Goal: Transaction & Acquisition: Purchase product/service

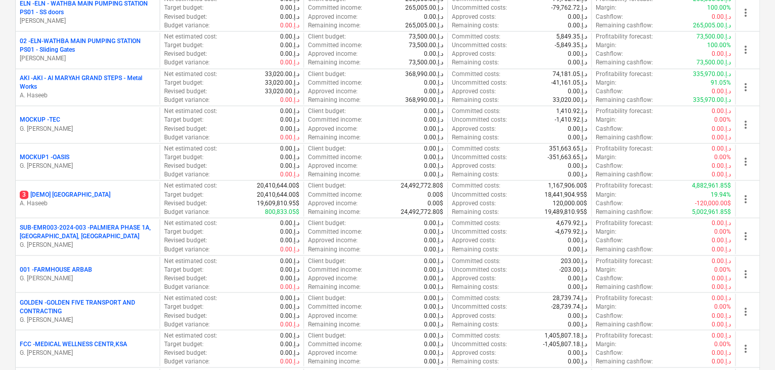
scroll to position [710, 0]
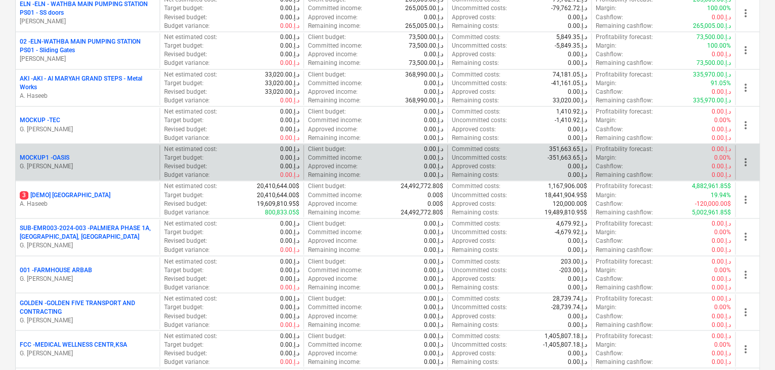
click at [100, 148] on div "MOCKUP1 - OASIS G. [PERSON_NAME]" at bounding box center [88, 162] width 144 height 35
click at [74, 157] on div "MOCKUP1 - OASIS" at bounding box center [88, 158] width 136 height 9
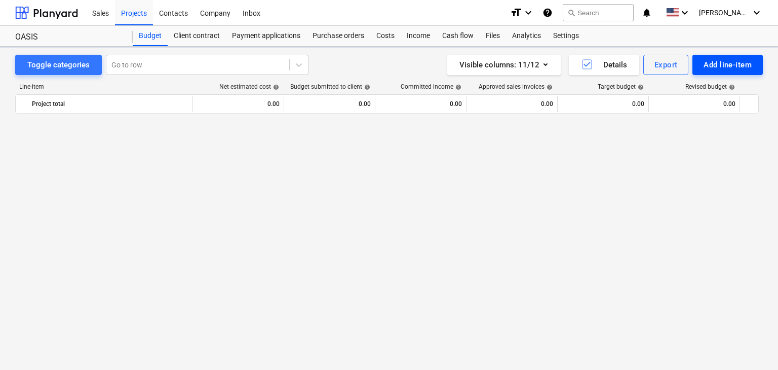
scroll to position [694, 0]
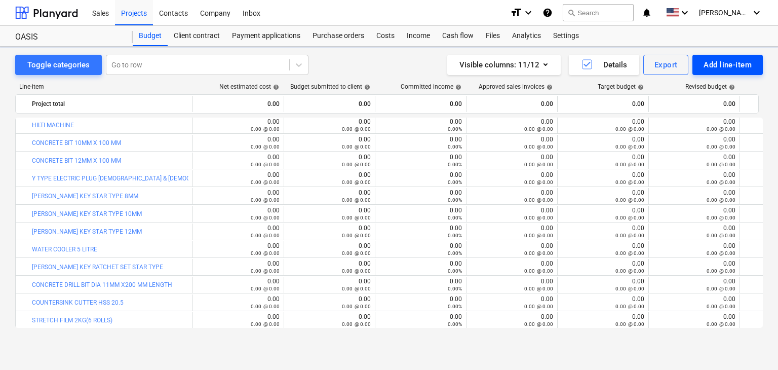
click at [728, 70] on div "Add line-item" at bounding box center [728, 64] width 48 height 13
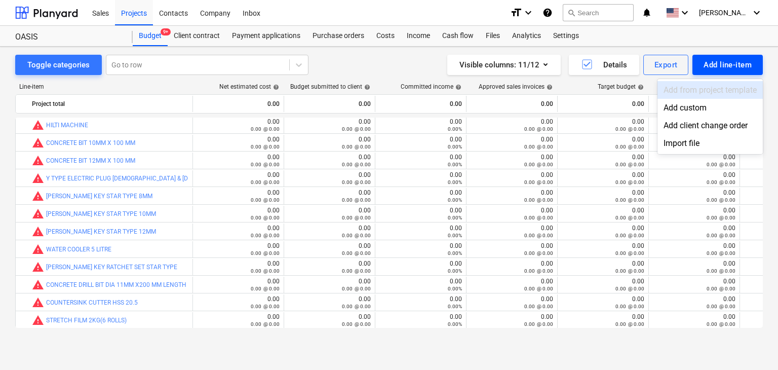
click at [690, 110] on div "Add custom" at bounding box center [710, 108] width 105 height 18
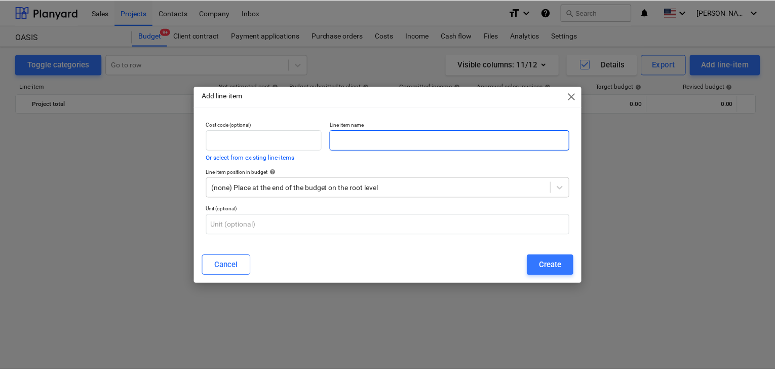
scroll to position [694, 0]
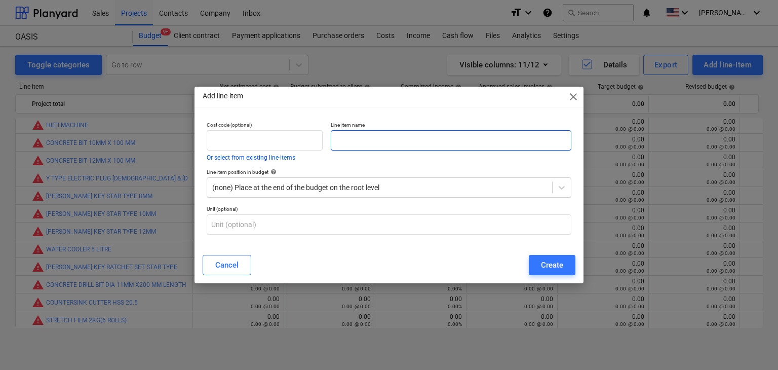
click at [366, 141] on input "text" at bounding box center [451, 140] width 241 height 20
paste input "IP6220 DOOR HANDLE BLACK"
type input "IP6220 DOOR HANDLE BLACK"
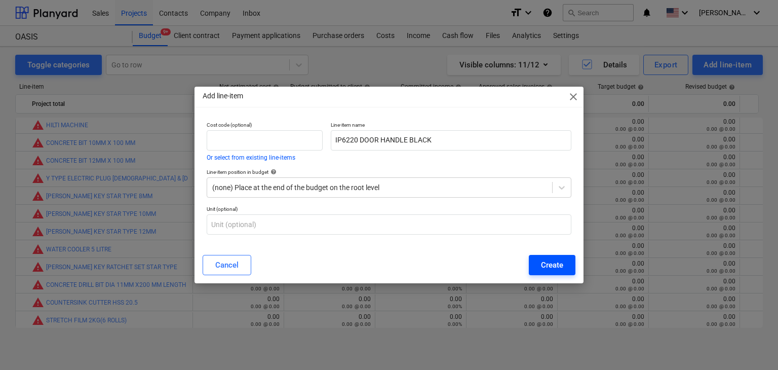
click at [546, 266] on div "Create" at bounding box center [552, 264] width 22 height 13
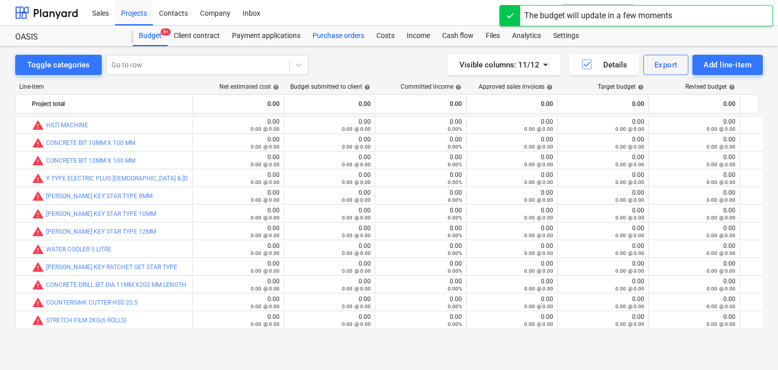
click at [330, 41] on div "Purchase orders" at bounding box center [339, 36] width 64 height 20
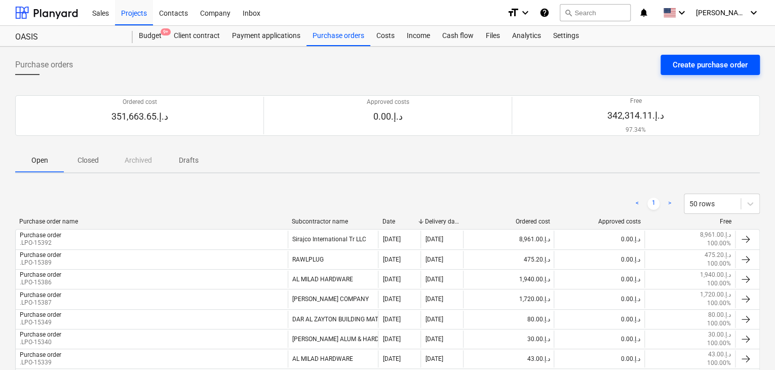
click at [686, 61] on div "Create purchase order" at bounding box center [710, 64] width 75 height 13
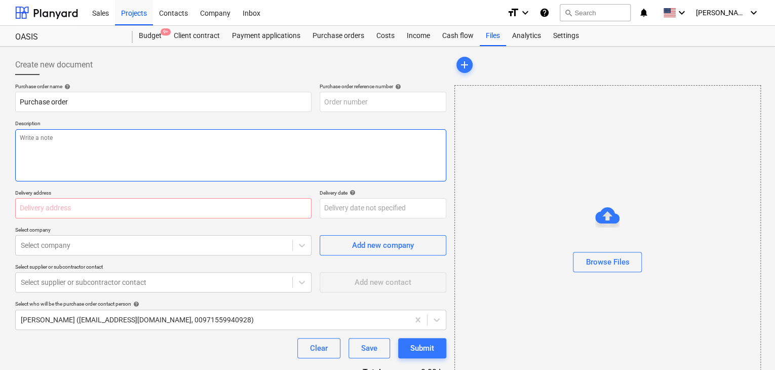
click at [343, 129] on textarea at bounding box center [230, 155] width 431 height 52
type textarea "x"
type input "MOCKUP1-PO-050"
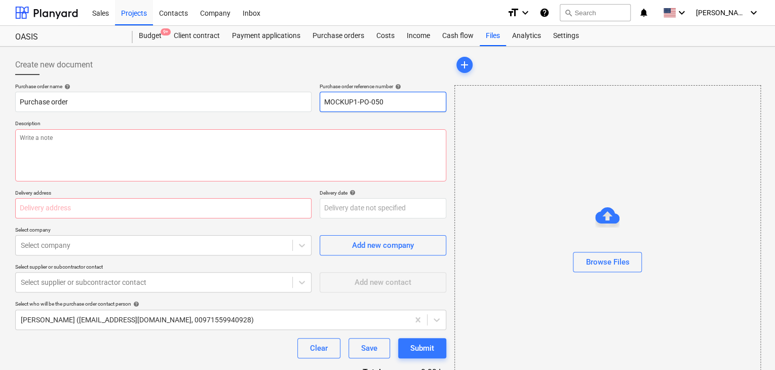
drag, startPoint x: 389, startPoint y: 100, endPoint x: 314, endPoint y: 100, distance: 75.5
click at [314, 100] on div "Purchase order name help Purchase order Purchase order reference number help MO…" at bounding box center [230, 97] width 431 height 29
type textarea "x"
type input "."
type textarea "x"
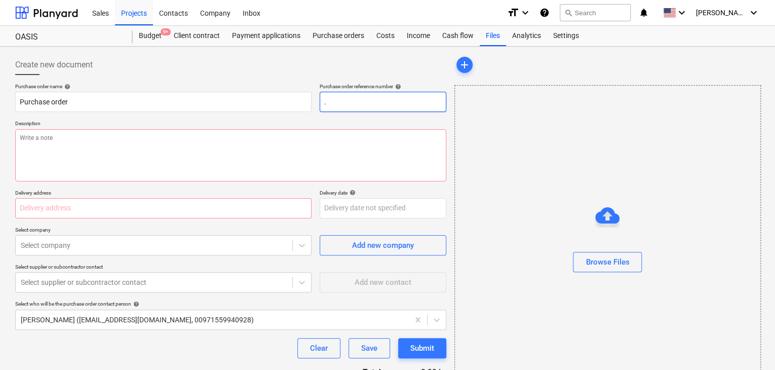
type input ".L"
type textarea "x"
type input ".LP"
type textarea "x"
type input ".LPO"
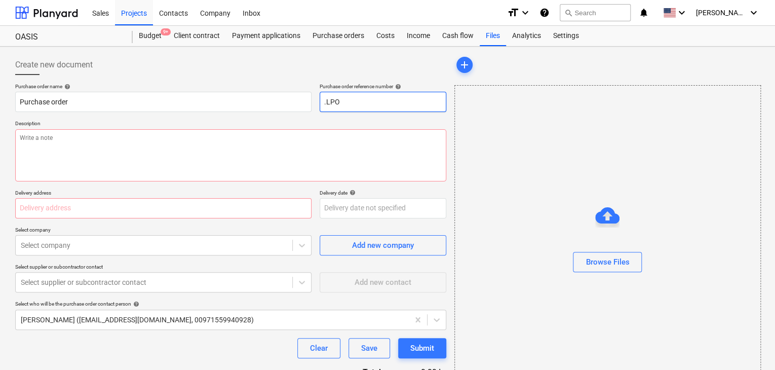
type textarea "x"
type input ".LPO-"
type textarea "x"
type input ".LPO-1"
type textarea "x"
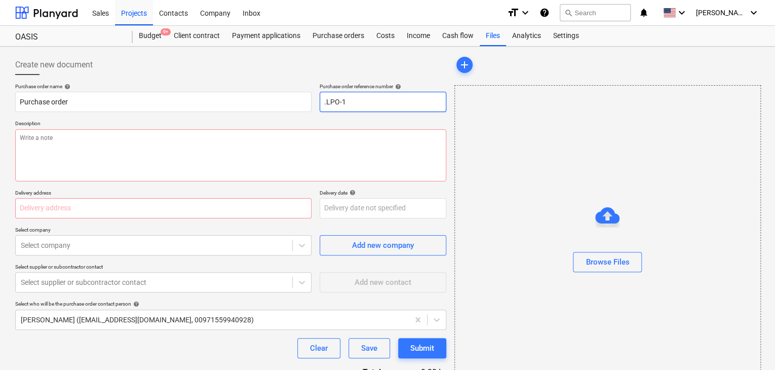
type input ".LPO-15"
type textarea "x"
type input ".LPO-154"
type textarea "x"
type input ".LPO-1546"
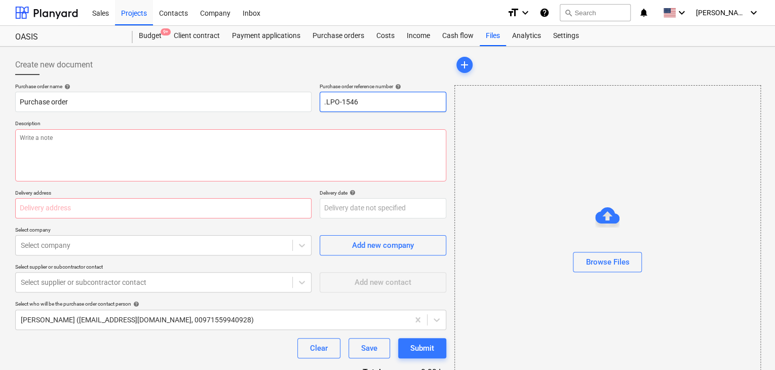
type textarea "x"
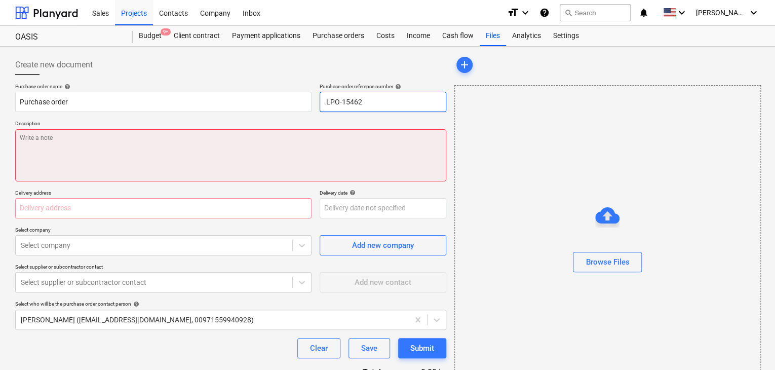
type input ".LPO-15462"
click at [66, 155] on textarea at bounding box center [230, 155] width 431 height 52
type textarea "x"
type textarea "0"
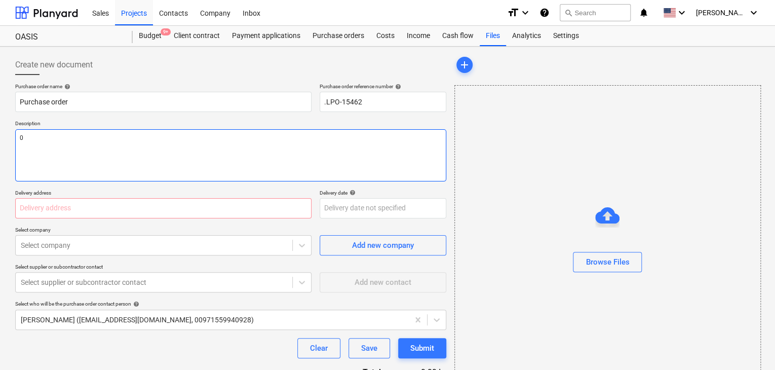
type textarea "x"
type textarea "02"
type textarea "x"
type textarea "02/"
type textarea "x"
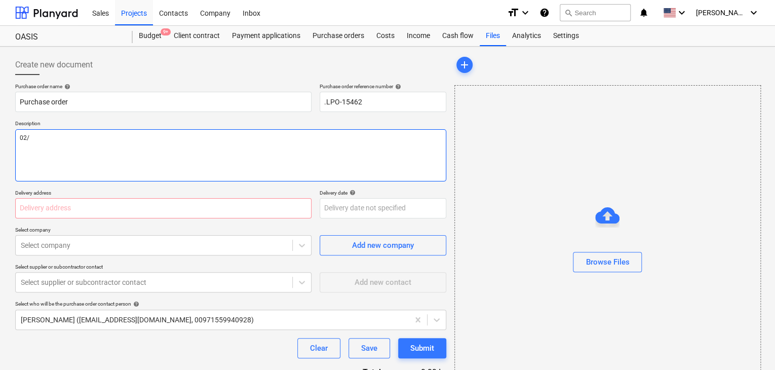
type textarea "02/S"
type textarea "x"
type textarea "02/SE"
type textarea "x"
type textarea "02/SEP"
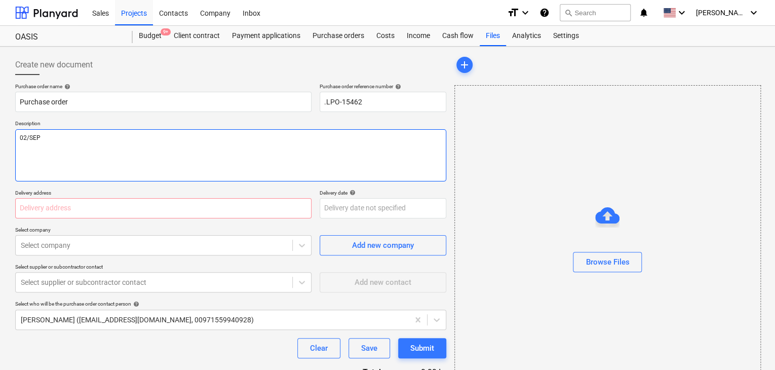
type textarea "x"
type textarea "02/SEP/"
type textarea "x"
type textarea "02/[DATE]"
type textarea "x"
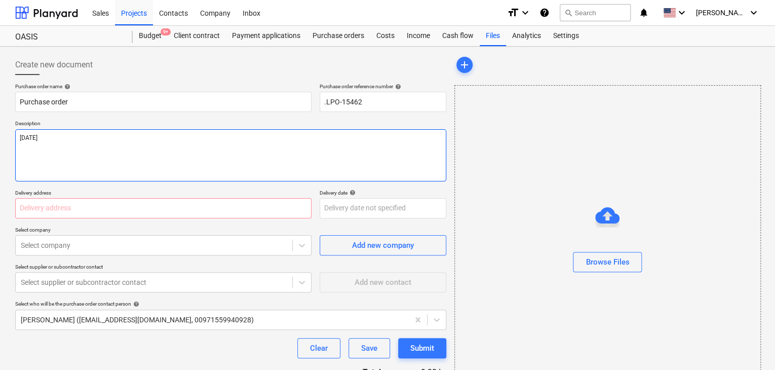
type textarea "[DATE]"
type textarea "x"
type textarea "[DATE]"
click at [15, 205] on input "text" at bounding box center [163, 208] width 296 height 20
type textarea "x"
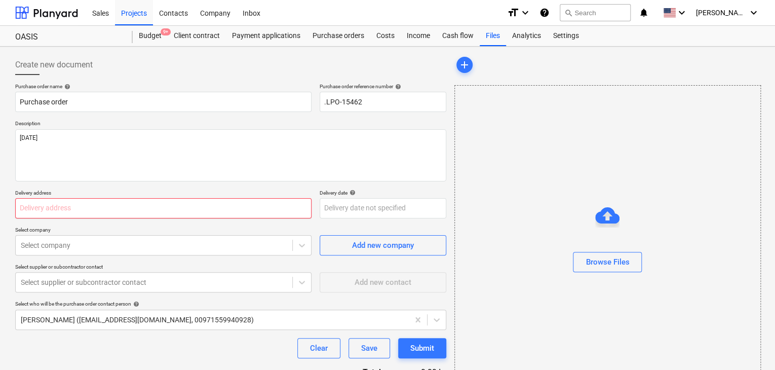
type input "L"
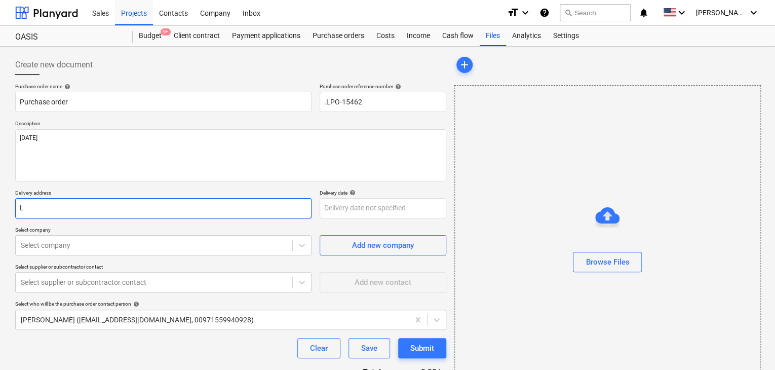
type textarea "x"
type input "LU"
type textarea "x"
type input "LUC"
type textarea "x"
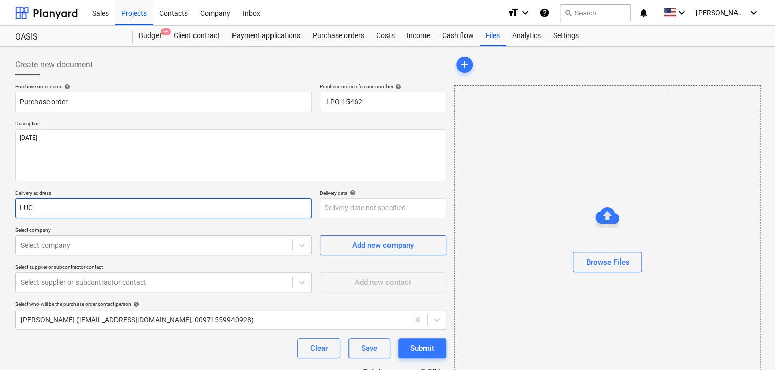
type input "LUCK"
type textarea "x"
type input "LUCKY"
type textarea "x"
type input "LUCKY"
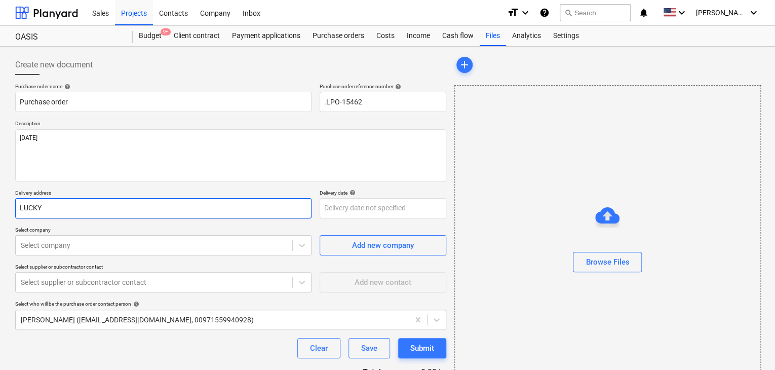
type textarea "x"
type input "LUCKY E"
type textarea "x"
type input "LUCKY EN"
type textarea "x"
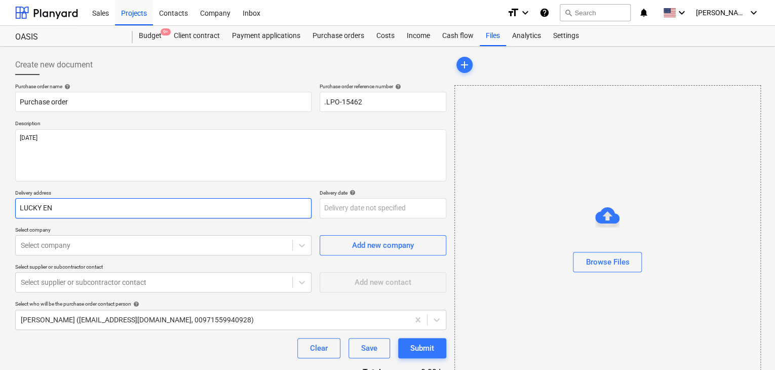
type input "LUCKY ENG"
type textarea "x"
type input "LUCKY ENGI"
type textarea "x"
type input "LUCKY ENGIN"
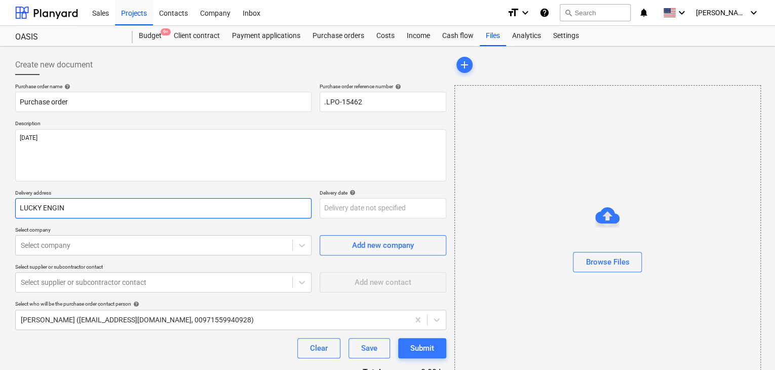
type textarea "x"
type input "LUCKY ENGINE"
type textarea "x"
type input "LUCKY ENGINEE"
type textarea "x"
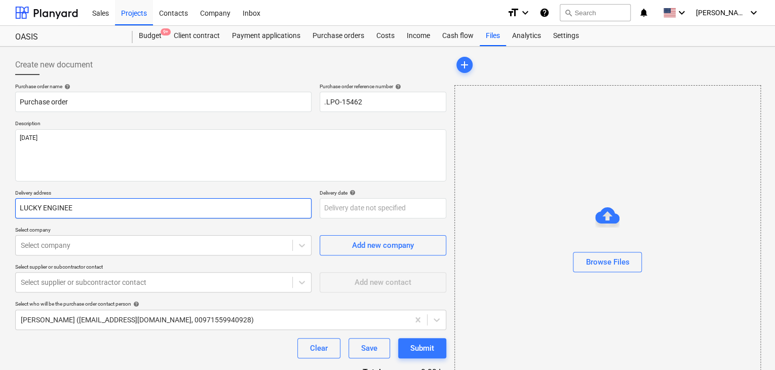
type input "LUCKY ENGINEER"
type textarea "x"
type input "LUCKY ENGINEERI"
type textarea "x"
type input "LUCKY ENGINEERIN"
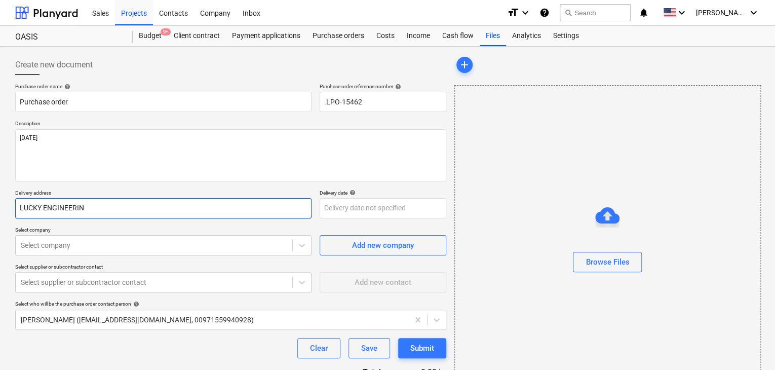
type textarea "x"
type input "LUCKY ENGINEERING"
type textarea "x"
type input "LUCKY ENGINEERING S"
type textarea "x"
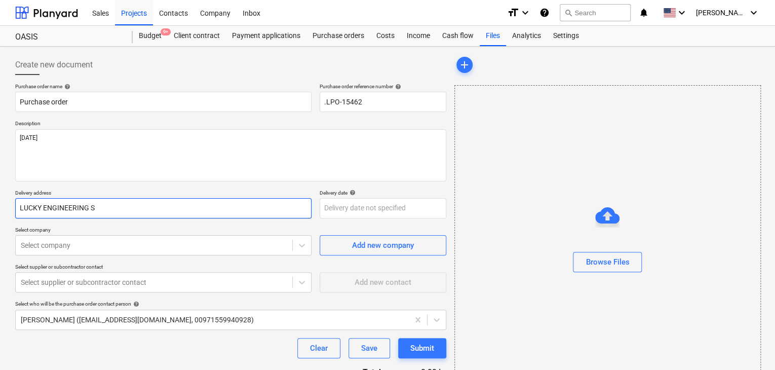
type input "LUCKY ENGINEERING SE"
type textarea "x"
type input "LUCKY ENGINEERING SER"
type textarea "x"
type input "LUCKY ENGINEERING SERV"
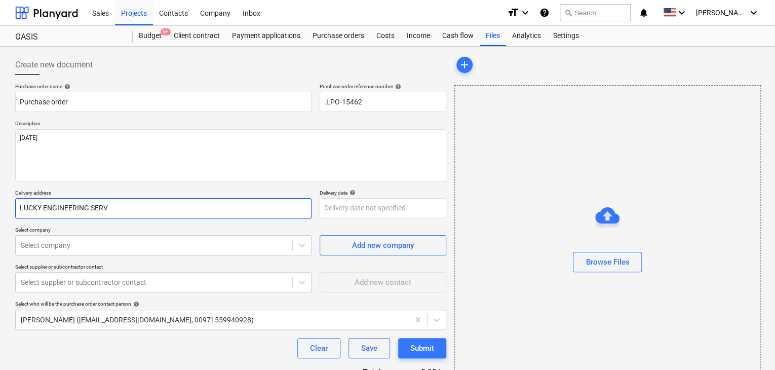
type textarea "x"
type input "LUCKY ENGINEERING SERVI"
type textarea "x"
type input "LUCKY ENGINEERING SERVIC"
type textarea "x"
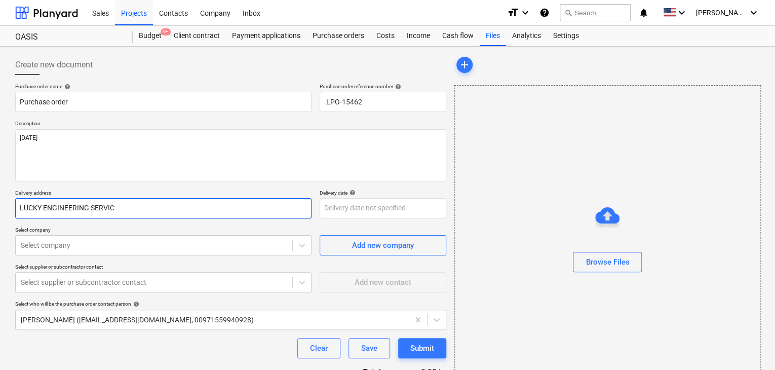
type input "LUCKY ENGINEERING SERVICE"
type textarea "x"
type input "LUCKY ENGINEERING SERVICES"
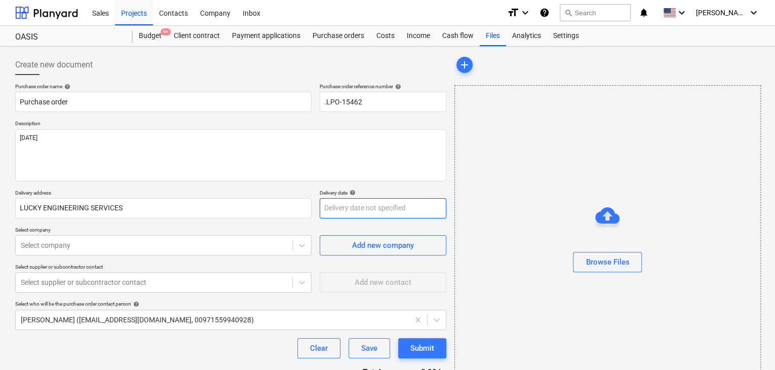
click at [331, 215] on body "Sales Projects Contacts Company Inbox format_size keyboard_arrow_down help sear…" at bounding box center [387, 185] width 775 height 370
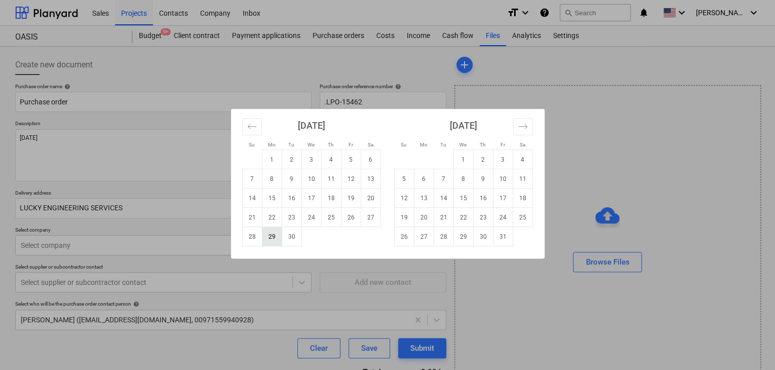
click at [278, 229] on td "29" at bounding box center [272, 236] width 20 height 19
type textarea "x"
type input "[DATE]"
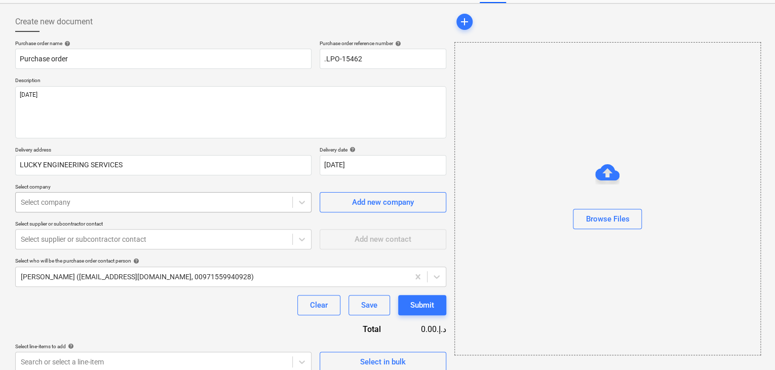
click at [93, 240] on body "Sales Projects Contacts Company Inbox format_size keyboard_arrow_down help sear…" at bounding box center [387, 142] width 775 height 370
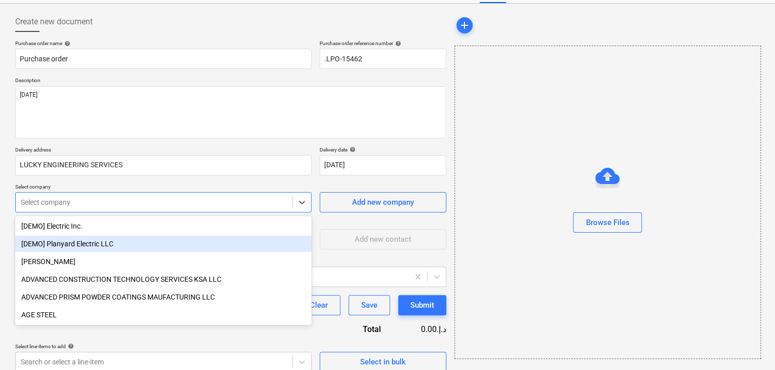
scroll to position [47, 0]
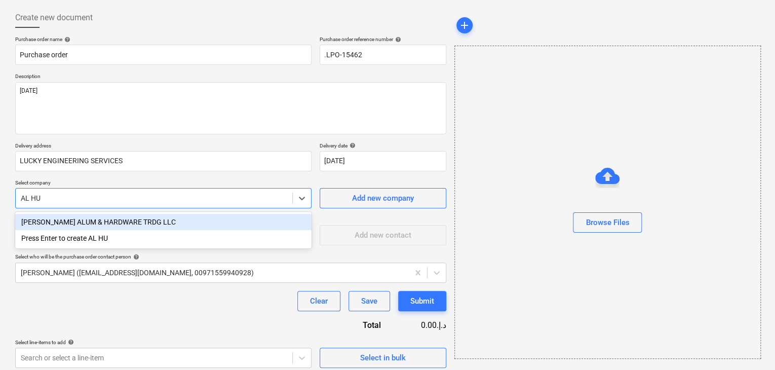
type input "AL HUT"
click at [102, 223] on div "[PERSON_NAME] ALUM & HARDWARE TRDG LLC" at bounding box center [163, 222] width 296 height 16
type textarea "x"
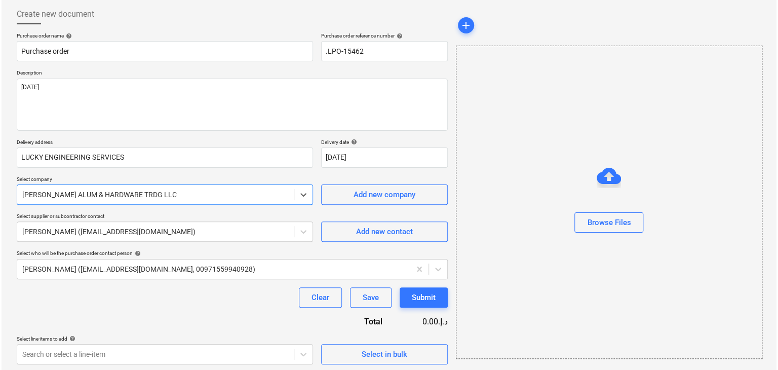
scroll to position [53, 0]
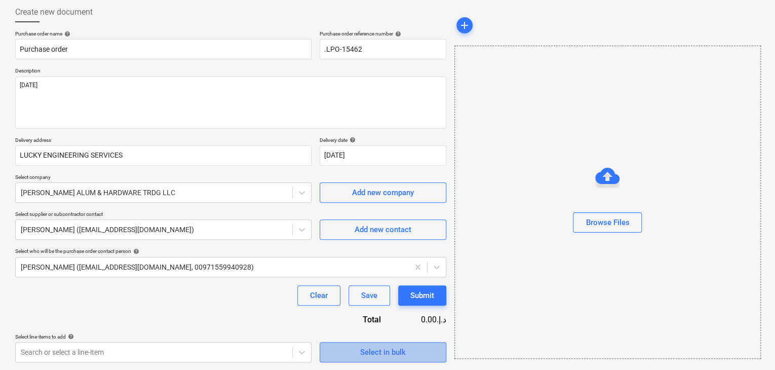
click at [332, 354] on span "Select in bulk" at bounding box center [382, 352] width 101 height 13
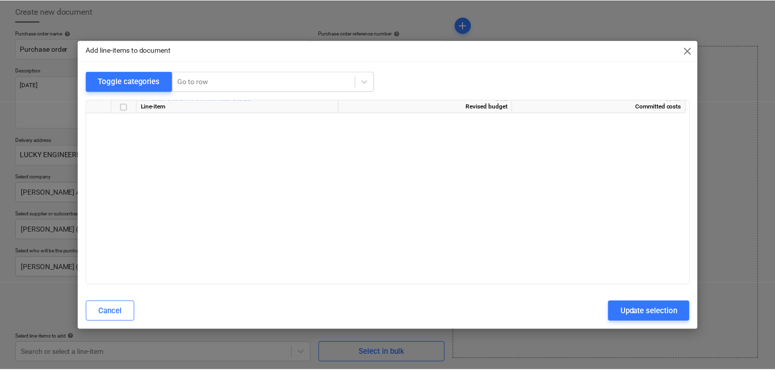
scroll to position [626, 0]
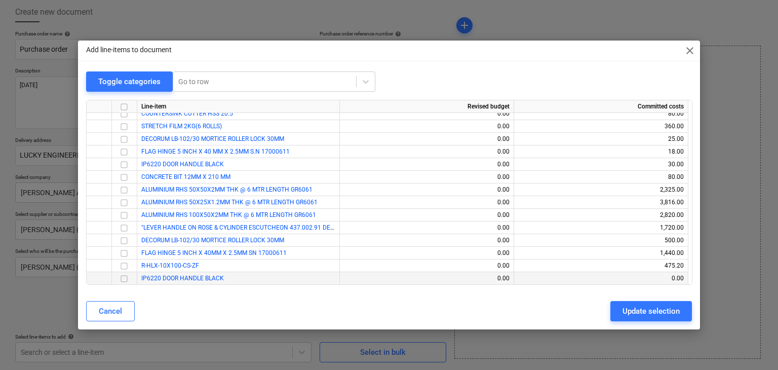
click at [125, 280] on input "checkbox" at bounding box center [124, 279] width 12 height 12
click at [633, 316] on div "Update selection" at bounding box center [651, 311] width 57 height 13
type textarea "x"
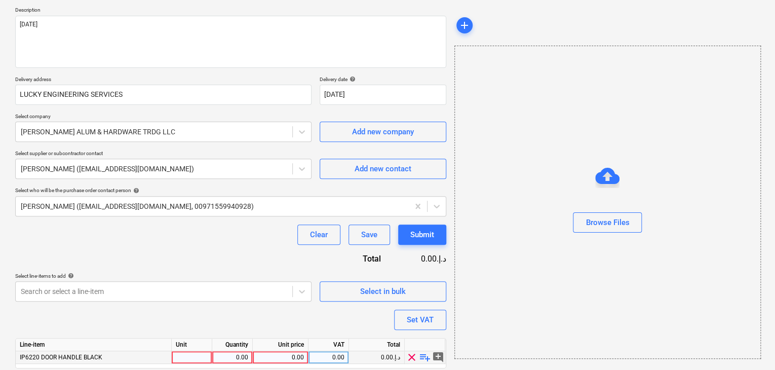
scroll to position [148, 0]
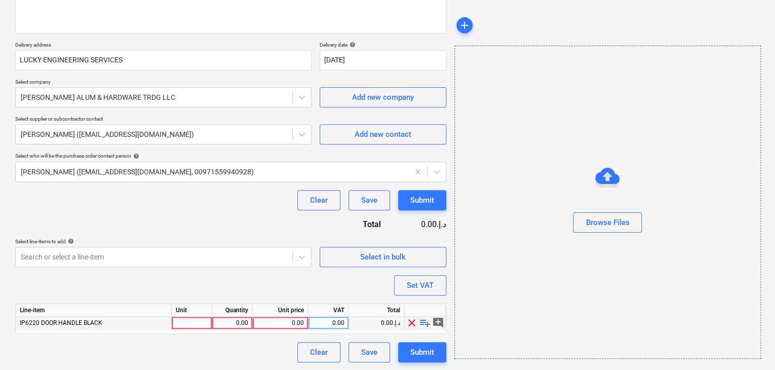
click at [193, 323] on div at bounding box center [192, 323] width 41 height 13
type input "NOS"
type textarea "x"
click at [225, 318] on div "0.00" at bounding box center [232, 323] width 32 height 13
type input "20"
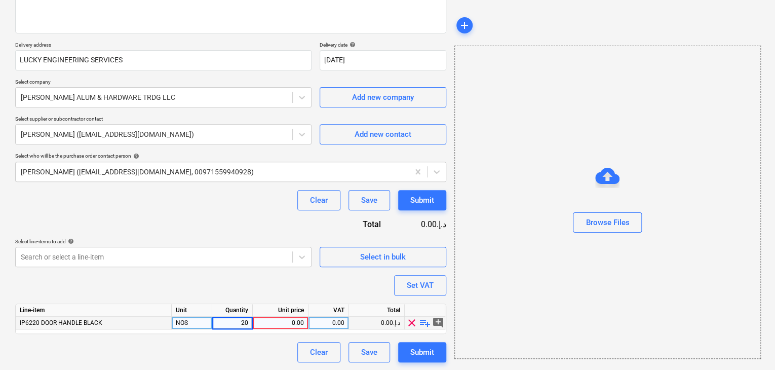
type textarea "x"
click at [282, 324] on div "0.00" at bounding box center [280, 323] width 47 height 13
type input "30"
type textarea "x"
drag, startPoint x: 622, startPoint y: 246, endPoint x: 494, endPoint y: 276, distance: 131.5
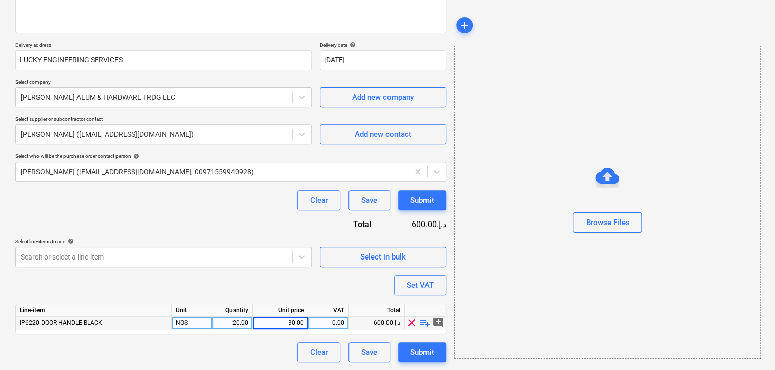
click at [615, 249] on div "Browse Files" at bounding box center [608, 202] width 307 height 313
click at [437, 280] on button "Set VAT" at bounding box center [420, 285] width 52 height 20
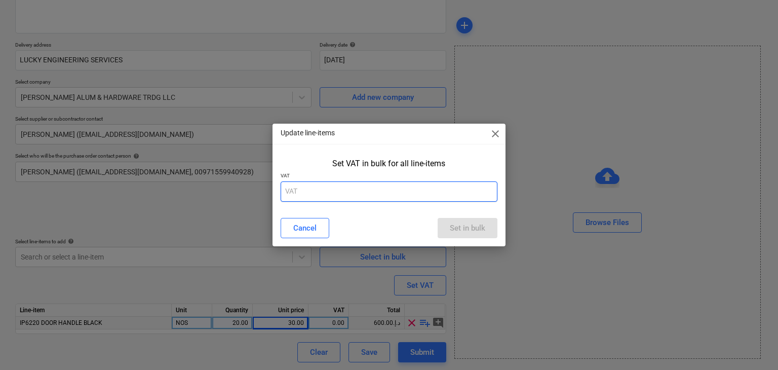
drag, startPoint x: 331, startPoint y: 182, endPoint x: 326, endPoint y: 186, distance: 6.1
click at [330, 183] on input "text" at bounding box center [389, 191] width 217 height 20
type input "5"
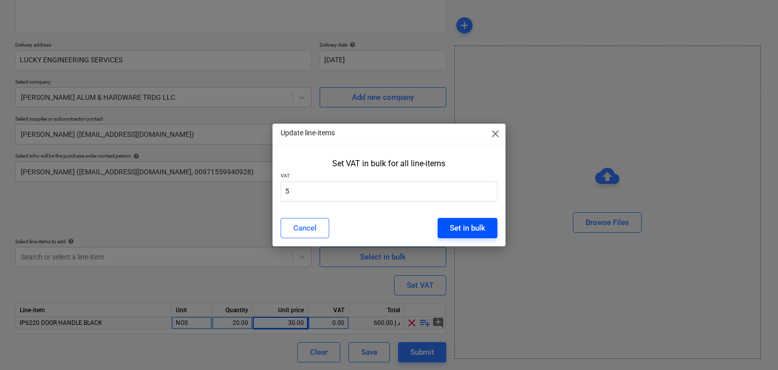
click at [463, 228] on div "Set in bulk" at bounding box center [467, 227] width 35 height 13
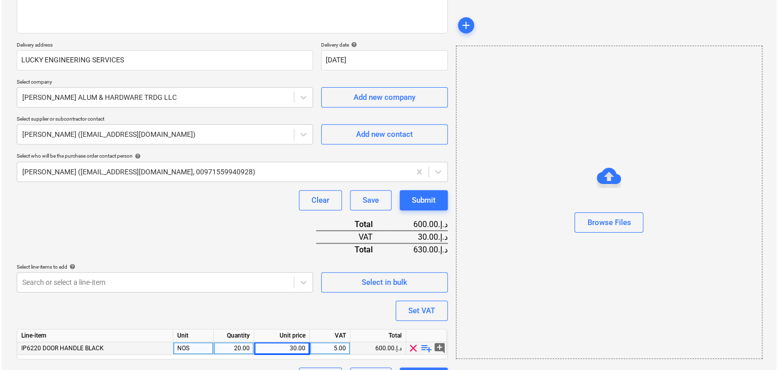
scroll to position [173, 0]
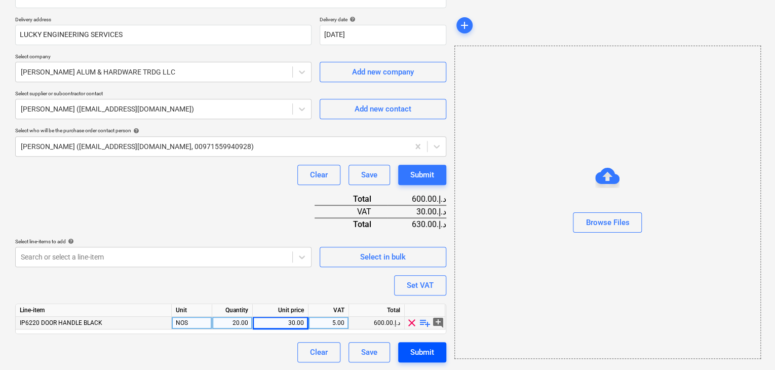
click at [412, 346] on div "Submit" at bounding box center [423, 352] width 24 height 13
type textarea "x"
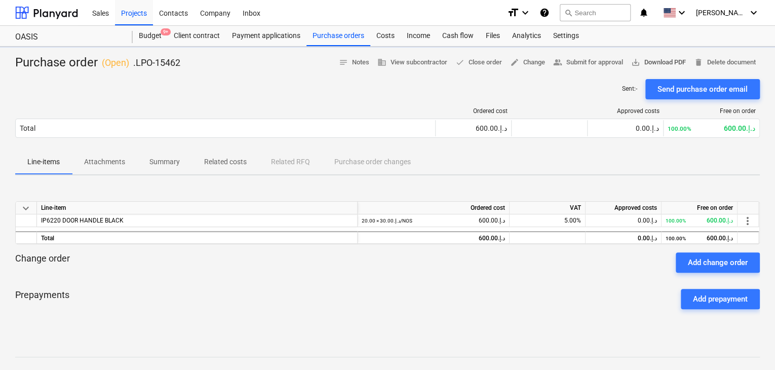
click at [651, 63] on span "save_alt Download PDF" at bounding box center [658, 63] width 55 height 12
